Goal: Navigation & Orientation: Find specific page/section

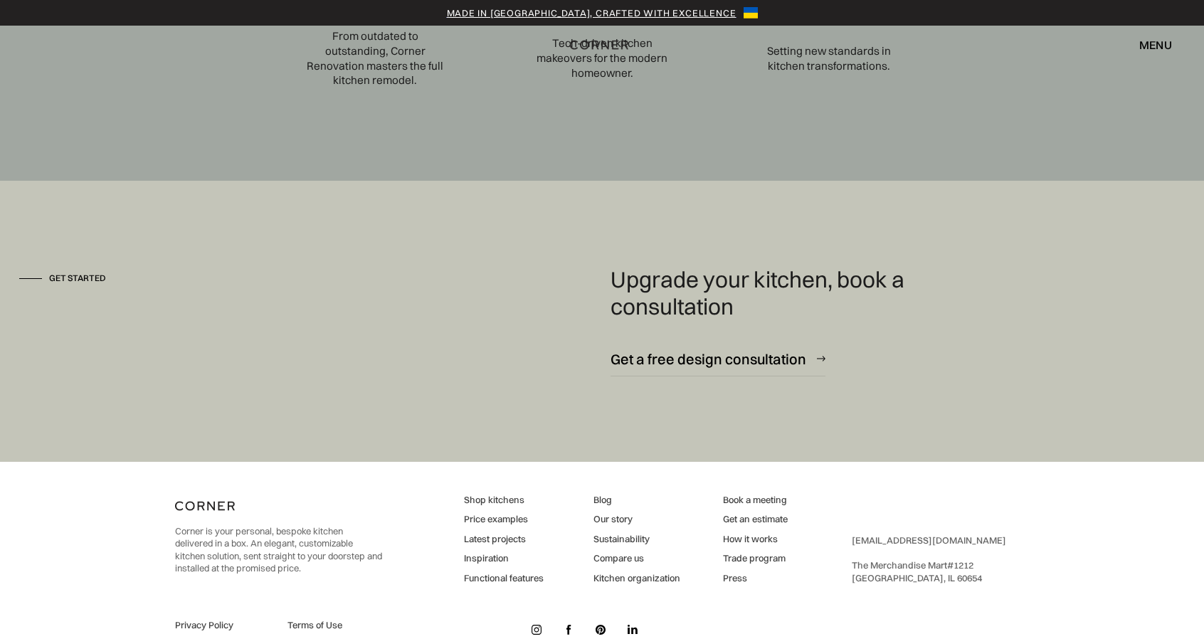
scroll to position [4969, 0]
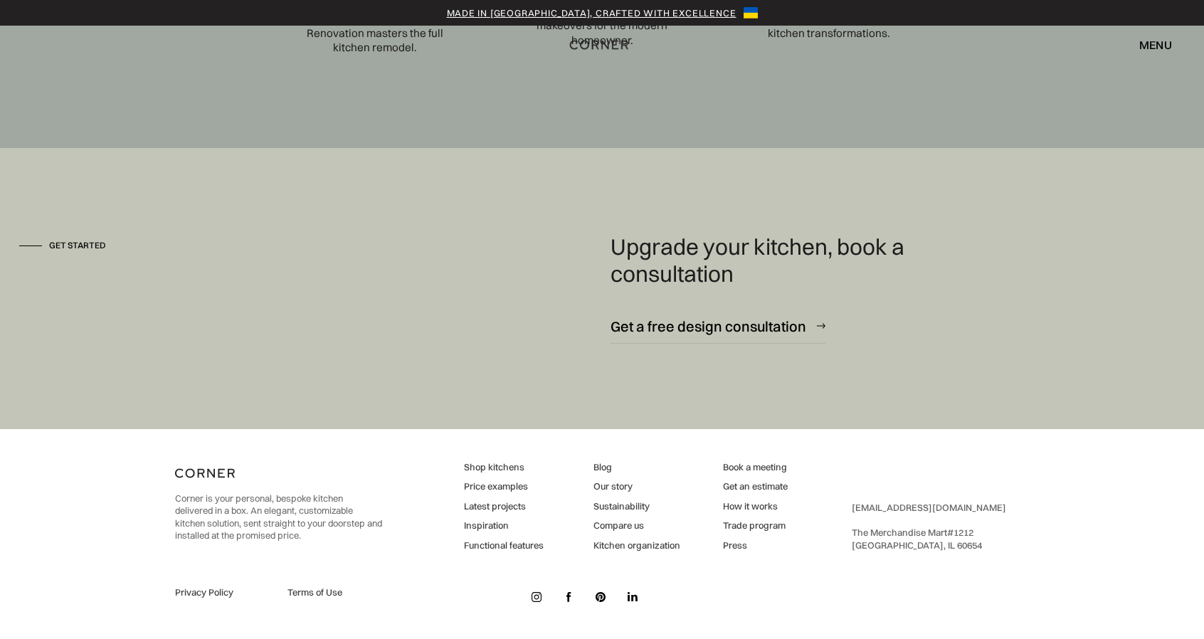
click at [535, 597] on img at bounding box center [536, 597] width 10 height 10
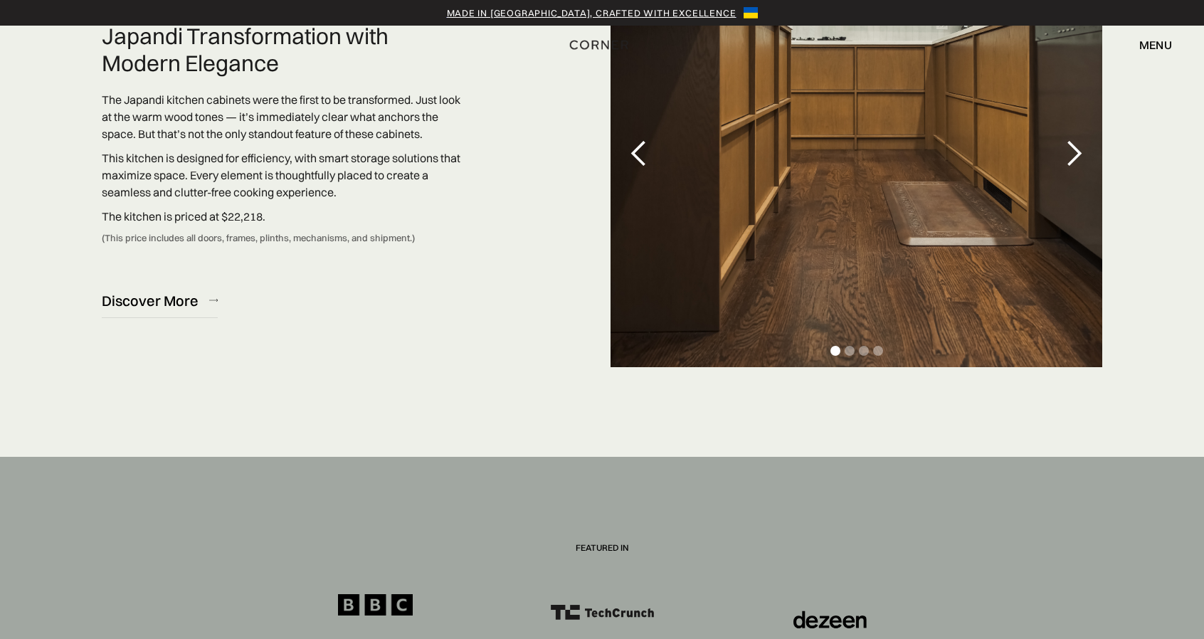
scroll to position [3973, 0]
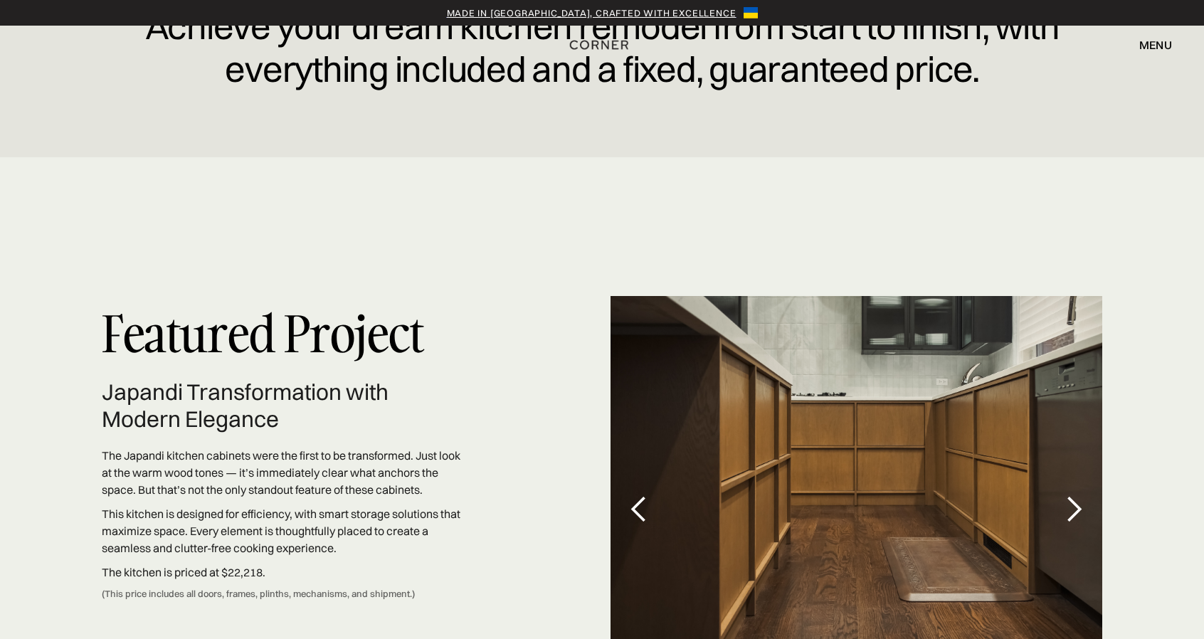
click at [1074, 498] on div "next slide" at bounding box center [1073, 509] width 28 height 28
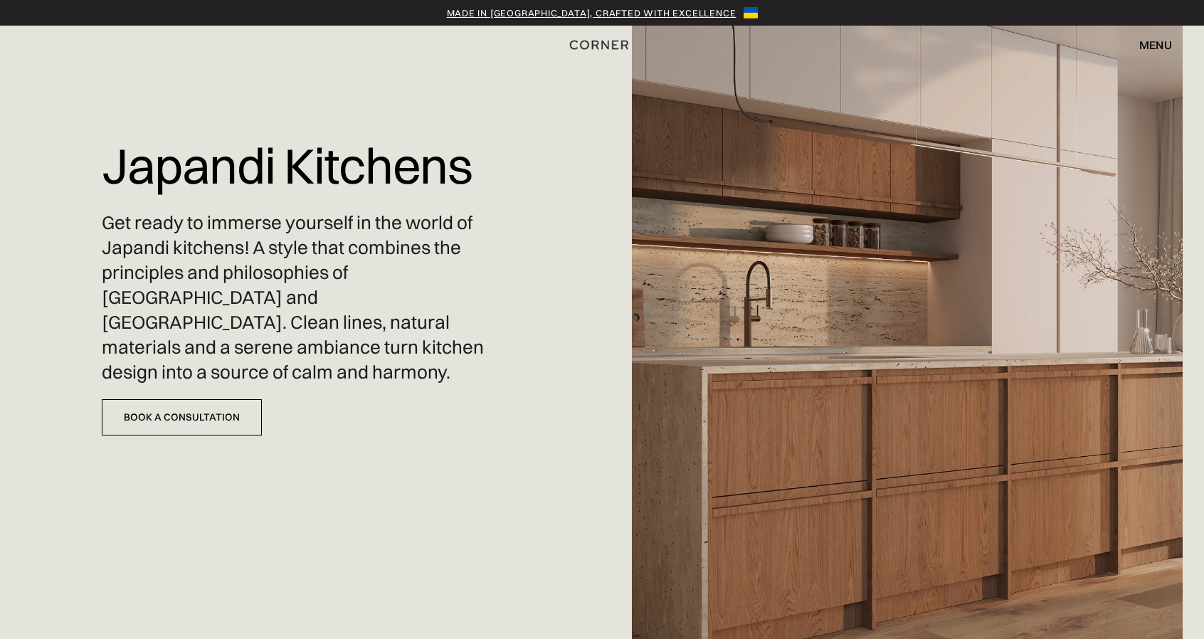
click at [1159, 46] on div "menu" at bounding box center [1155, 44] width 33 height 11
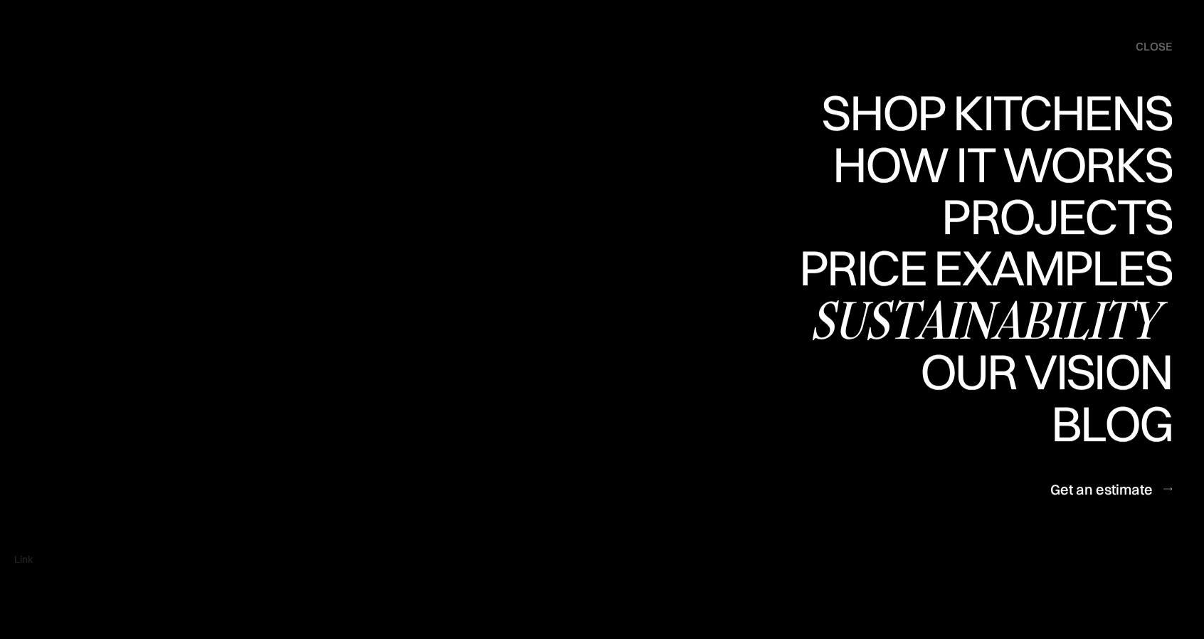
click at [1117, 334] on div "Sustainability" at bounding box center [991, 320] width 362 height 50
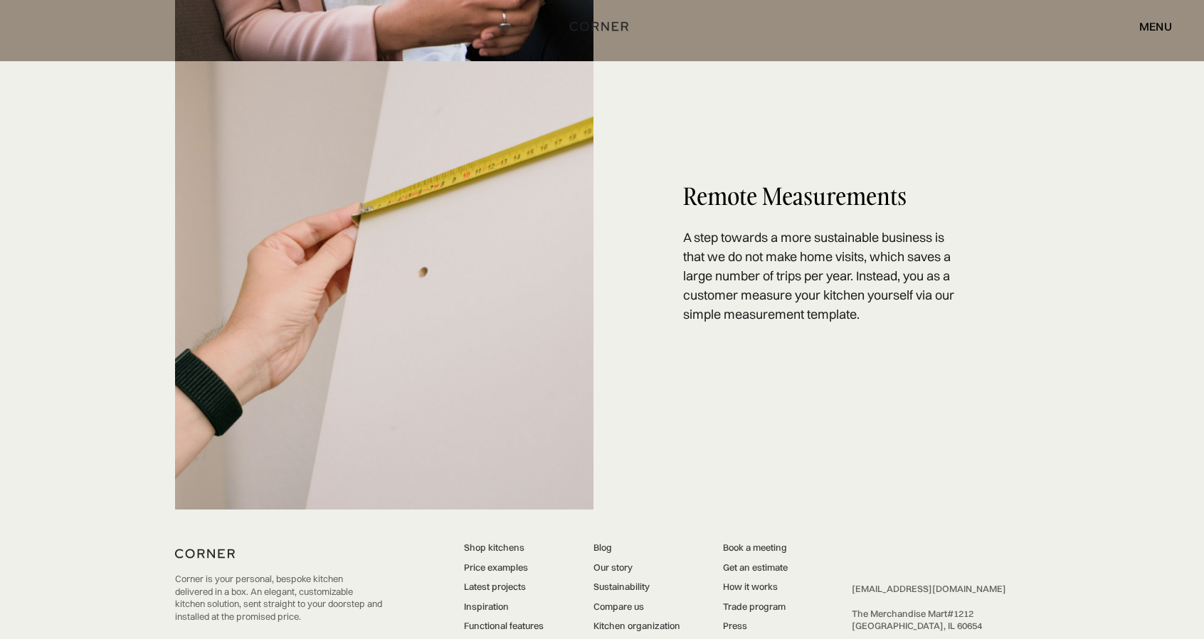
scroll to position [2879, 0]
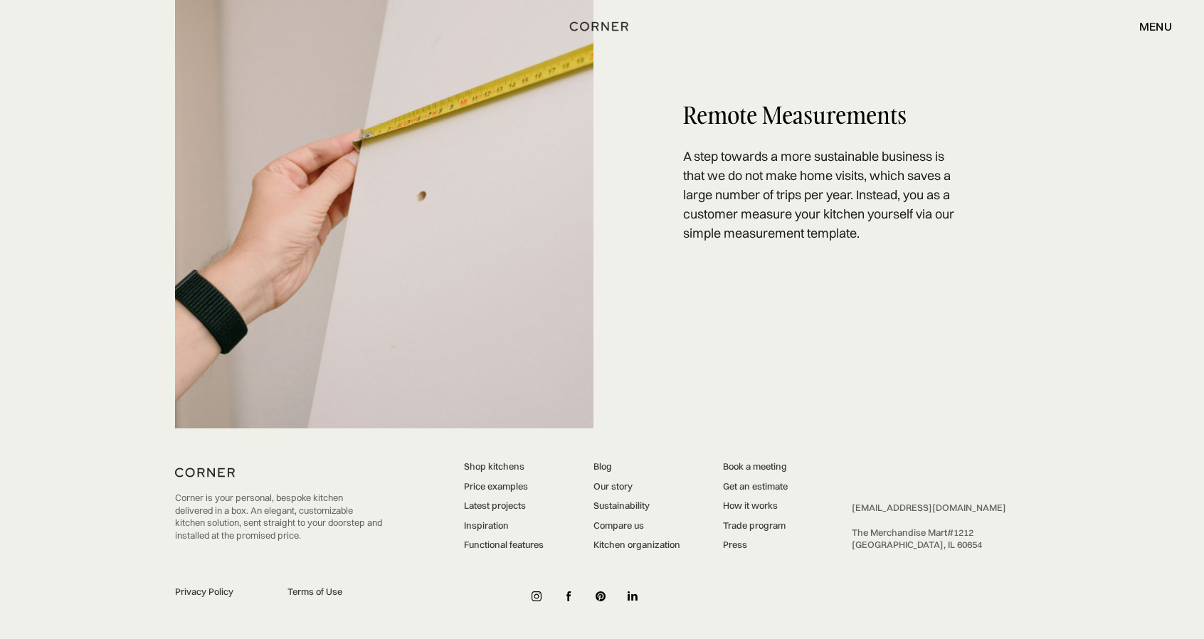
click at [572, 597] on link at bounding box center [568, 596] width 21 height 21
click at [568, 594] on img at bounding box center [569, 596] width 6 height 10
click at [600, 599] on img at bounding box center [600, 596] width 10 height 10
